Goal: Information Seeking & Learning: Learn about a topic

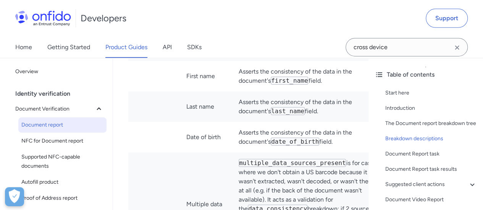
scroll to position [2735, 0]
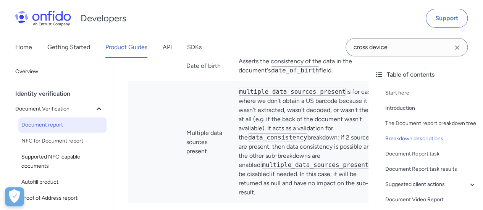
click at [55, 127] on span "Document report" at bounding box center [62, 125] width 82 height 9
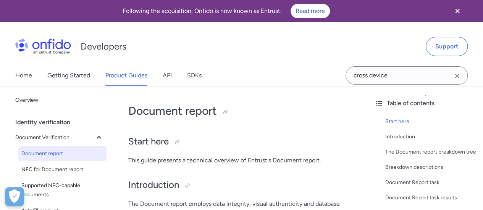
scroll to position [145, 0]
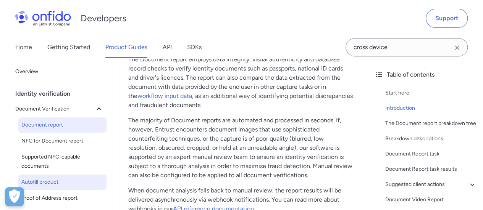
click at [48, 180] on span "Autofill product" at bounding box center [62, 182] width 82 height 9
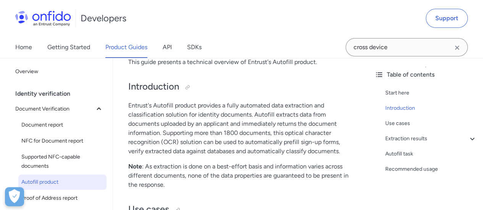
scroll to position [95, 0]
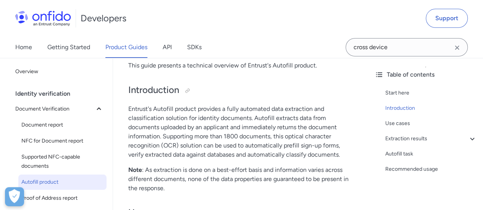
click at [238, 111] on p "Entrust's Autofill product provides a fully automated data extraction and class…" at bounding box center [240, 132] width 225 height 55
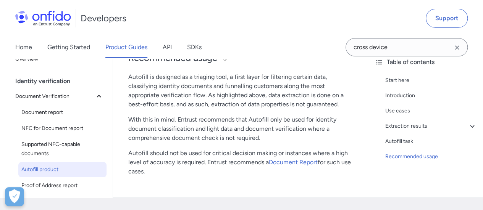
scroll to position [1338, 0]
click at [300, 164] on link "Document Report" at bounding box center [293, 161] width 49 height 7
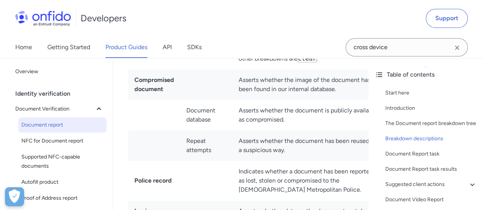
scroll to position [3205, 0]
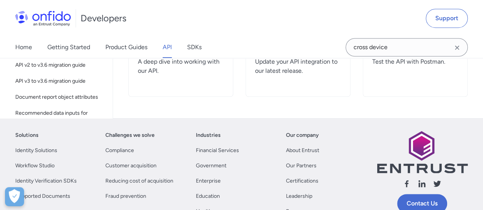
scroll to position [144, 0]
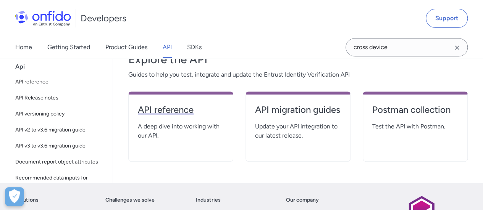
click at [176, 108] on h4 "API reference" at bounding box center [181, 110] width 86 height 12
select select "http"
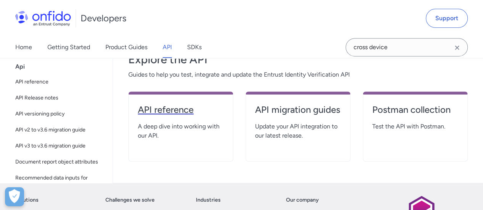
select select "http"
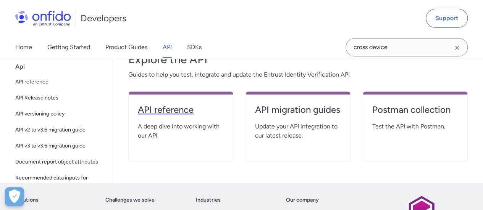
select select "http"
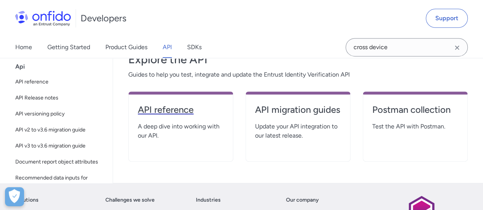
select select "http"
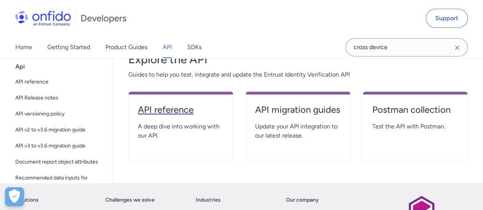
select select "http"
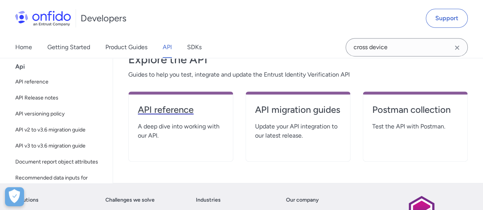
select select "http"
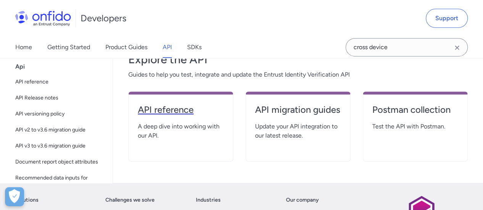
select select "http"
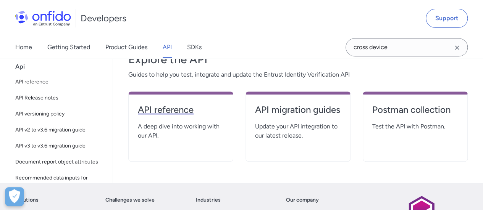
select select "http"
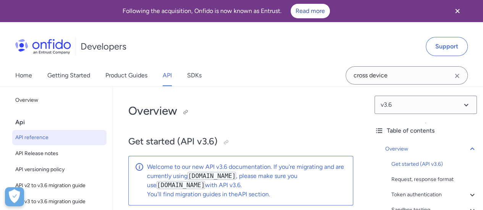
scroll to position [88, 0]
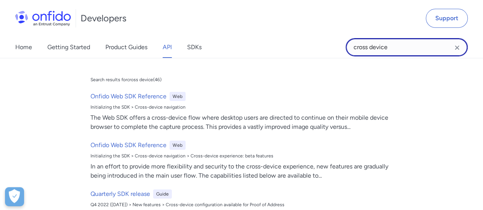
click at [389, 48] on input "cross device" at bounding box center [406, 47] width 122 height 18
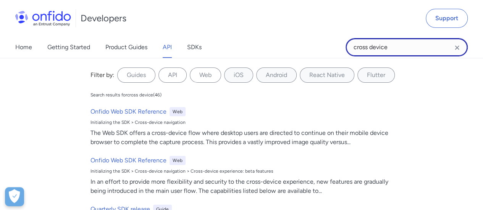
click at [389, 48] on input "cross device" at bounding box center [406, 47] width 122 height 18
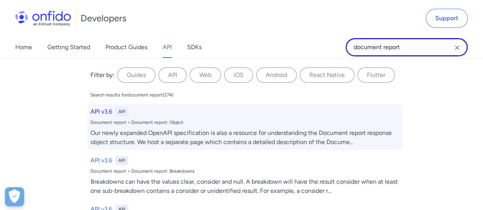
type input "document report"
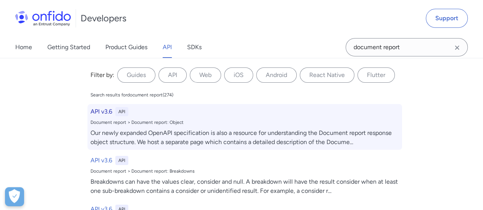
click at [105, 113] on h6 "API v3.6" at bounding box center [101, 111] width 22 height 9
click at [98, 113] on h6 "API v3.6" at bounding box center [101, 111] width 22 height 9
click at [209, 134] on div "Our newly expanded OpenAPI specification is also a resource for understanding t…" at bounding box center [244, 138] width 308 height 18
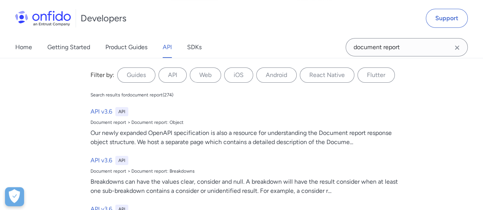
click at [456, 48] on icon "Clear search field button" at bounding box center [456, 47] width 9 height 9
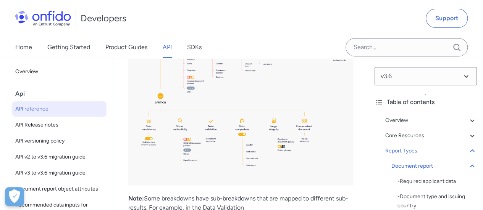
scroll to position [37791, 0]
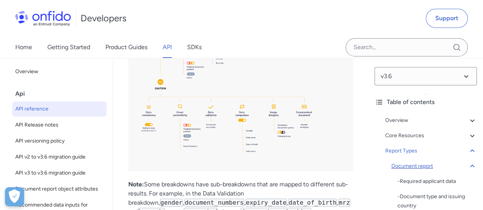
click at [424, 164] on div "Document report" at bounding box center [433, 166] width 85 height 9
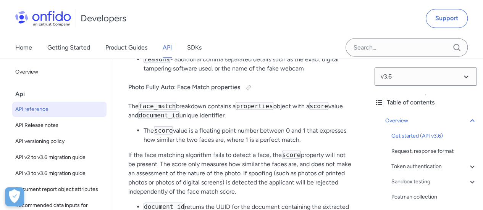
scroll to position [88, 0]
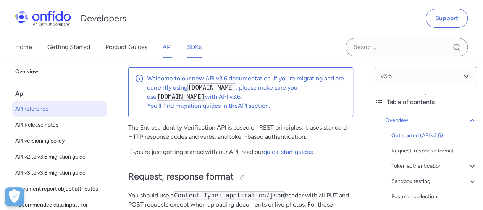
click at [195, 44] on link "SDKs" at bounding box center [194, 47] width 14 height 21
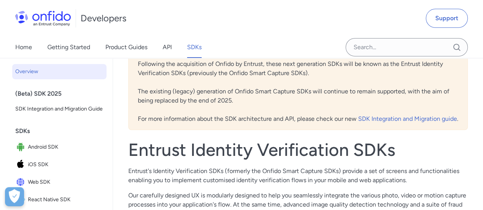
click at [195, 37] on div "Developers Support" at bounding box center [241, 18] width 483 height 37
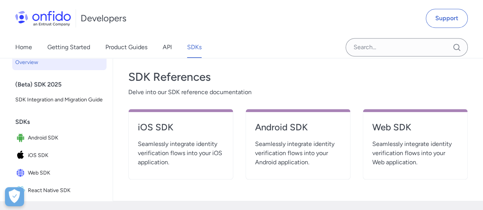
scroll to position [298, 0]
click at [394, 127] on h4 "Web SDK" at bounding box center [415, 127] width 86 height 12
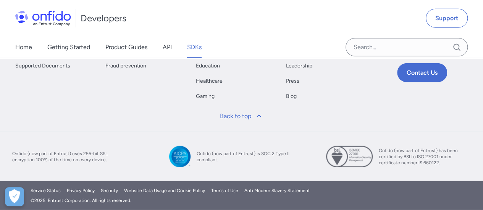
scroll to position [69, 0]
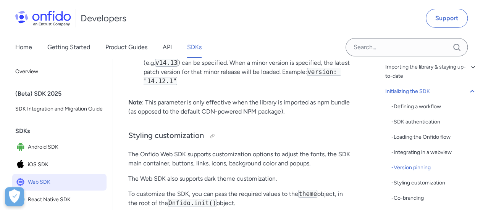
scroll to position [2760, 0]
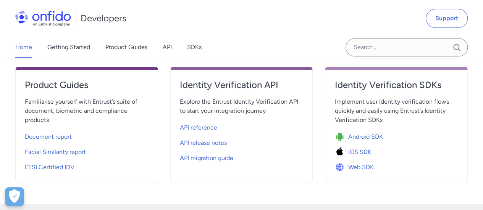
scroll to position [296, 0]
click at [206, 129] on span "API reference" at bounding box center [198, 127] width 37 height 9
select select "http"
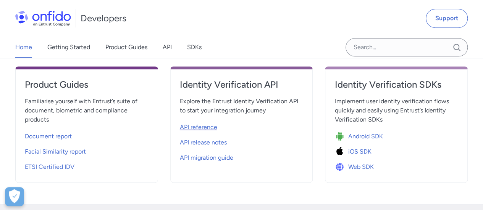
select select "http"
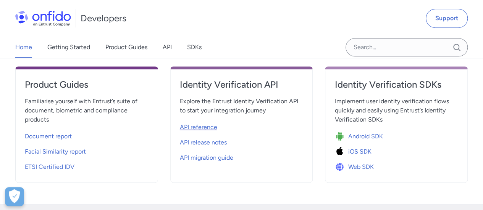
select select "http"
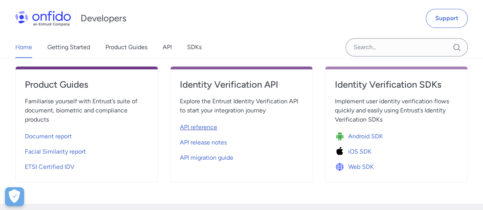
select select "http"
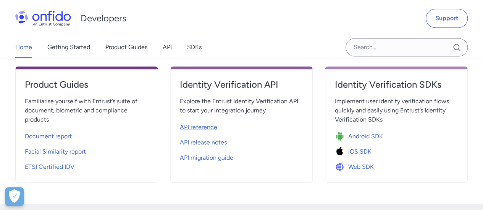
select select "http"
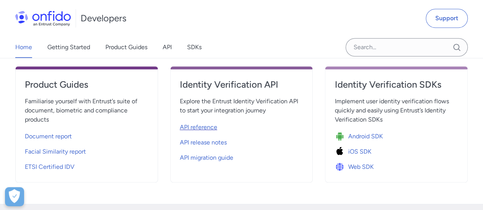
select select "http"
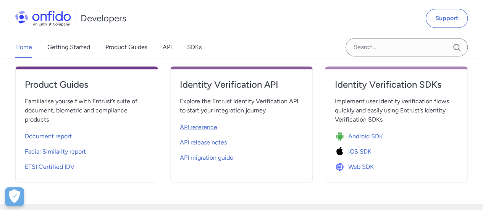
select select "http"
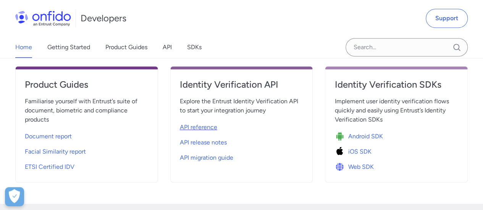
select select "http"
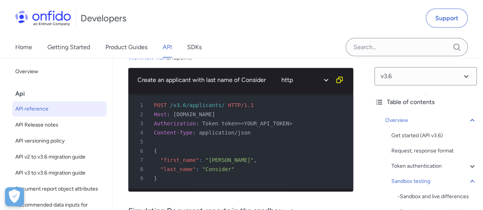
scroll to position [88, 0]
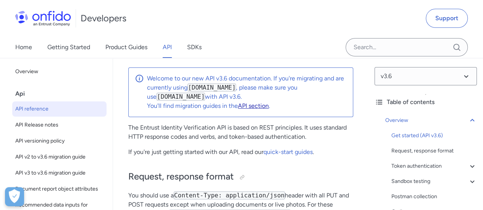
click at [257, 105] on link "API section" at bounding box center [253, 105] width 31 height 7
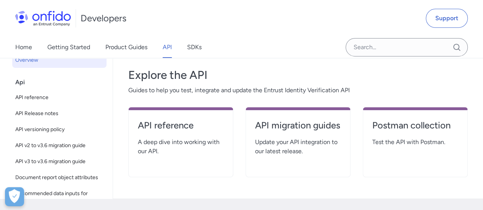
scroll to position [137, 0]
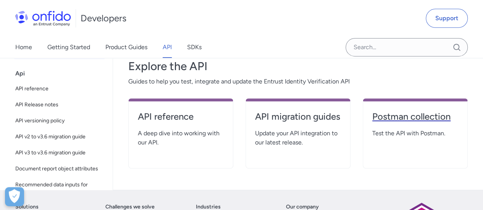
click at [413, 116] on h4 "Postman collection" at bounding box center [415, 117] width 86 height 12
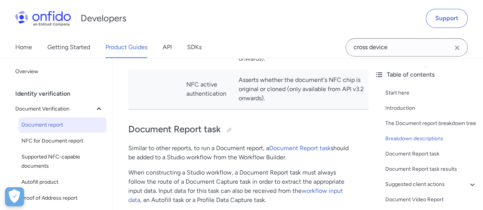
scroll to position [3399, 0]
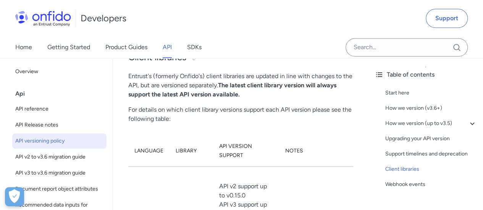
scroll to position [1962, 0]
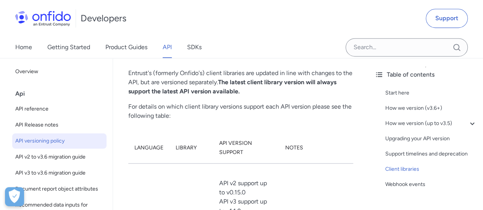
click at [303, 108] on p "For details on which client library versions support each API version please se…" at bounding box center [240, 111] width 225 height 18
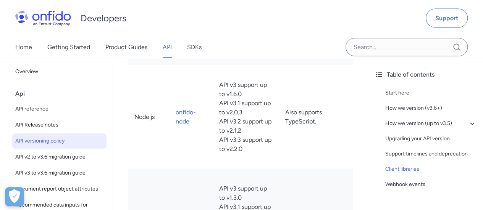
scroll to position [2270, 0]
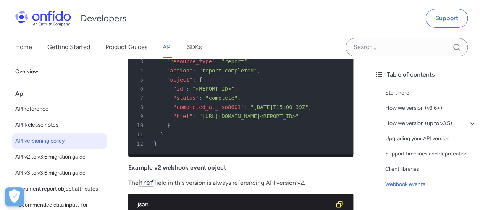
scroll to position [2754, 0]
